Goal: Task Accomplishment & Management: Use online tool/utility

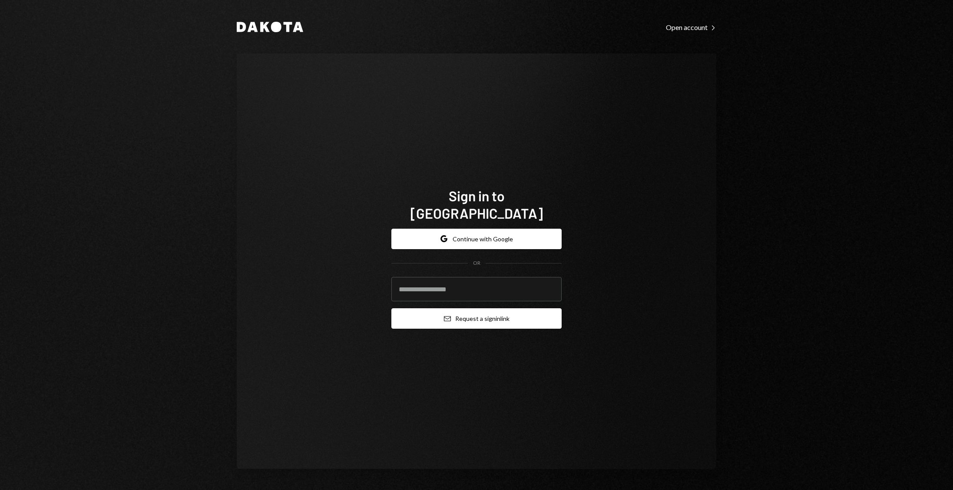
type input "**********"
drag, startPoint x: 490, startPoint y: 312, endPoint x: 512, endPoint y: 311, distance: 22.2
click at [490, 313] on button "Email Request a sign in link" at bounding box center [476, 318] width 170 height 20
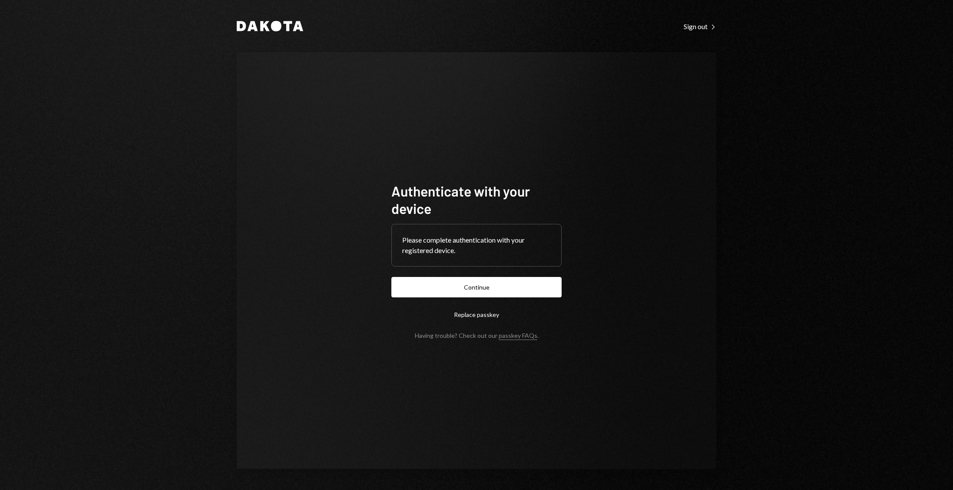
click at [483, 287] on button "Continue" at bounding box center [476, 287] width 170 height 20
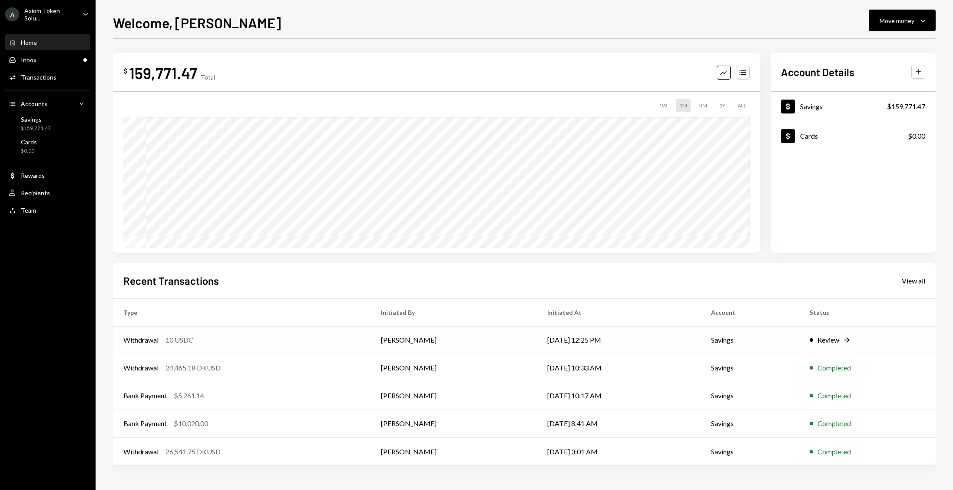
click at [820, 340] on div "Review" at bounding box center [828, 339] width 22 height 10
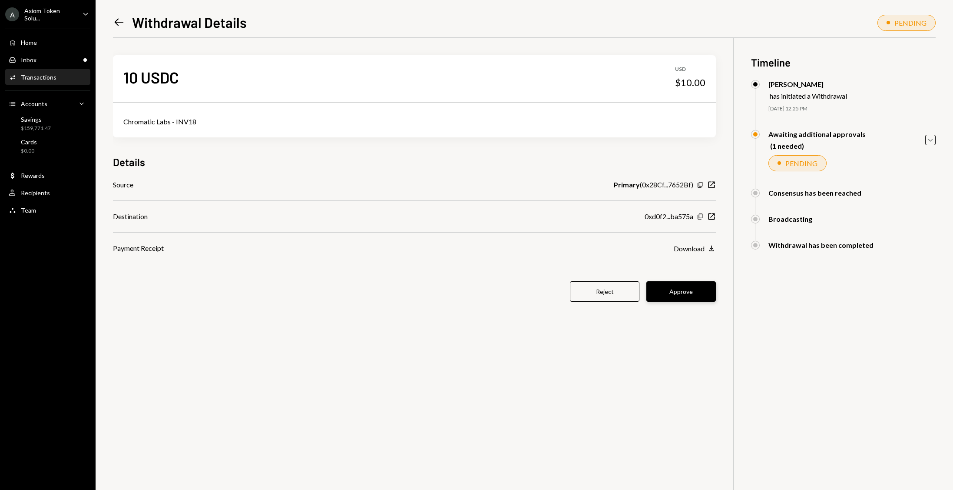
click at [687, 295] on button "Approve" at bounding box center [680, 291] width 69 height 20
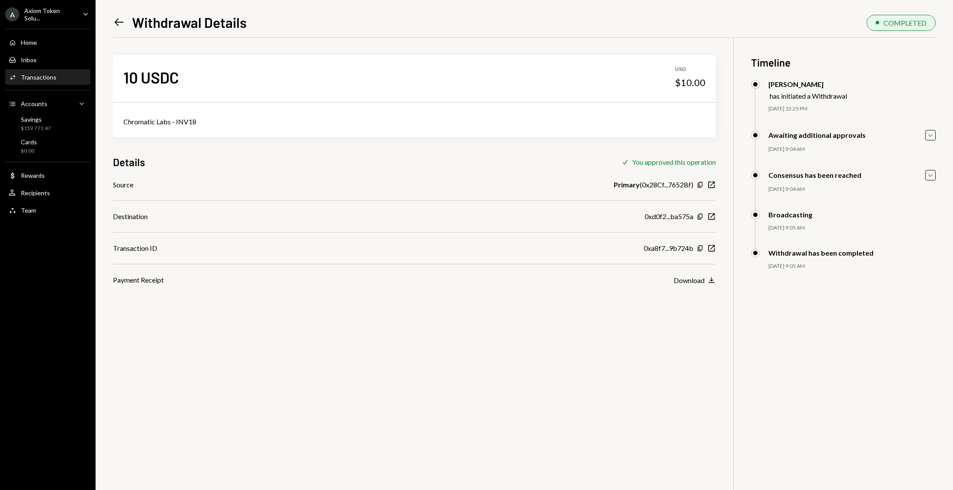
click at [390, 355] on div "10 USDC USD $10.00 Chromatic Labs - INV18 Details Check You approved this opera…" at bounding box center [524, 283] width 823 height 490
click at [698, 246] on icon "Copy" at bounding box center [700, 248] width 7 height 7
click at [38, 42] on div "Home Home" at bounding box center [48, 43] width 78 height 8
